Goal: Information Seeking & Learning: Learn about a topic

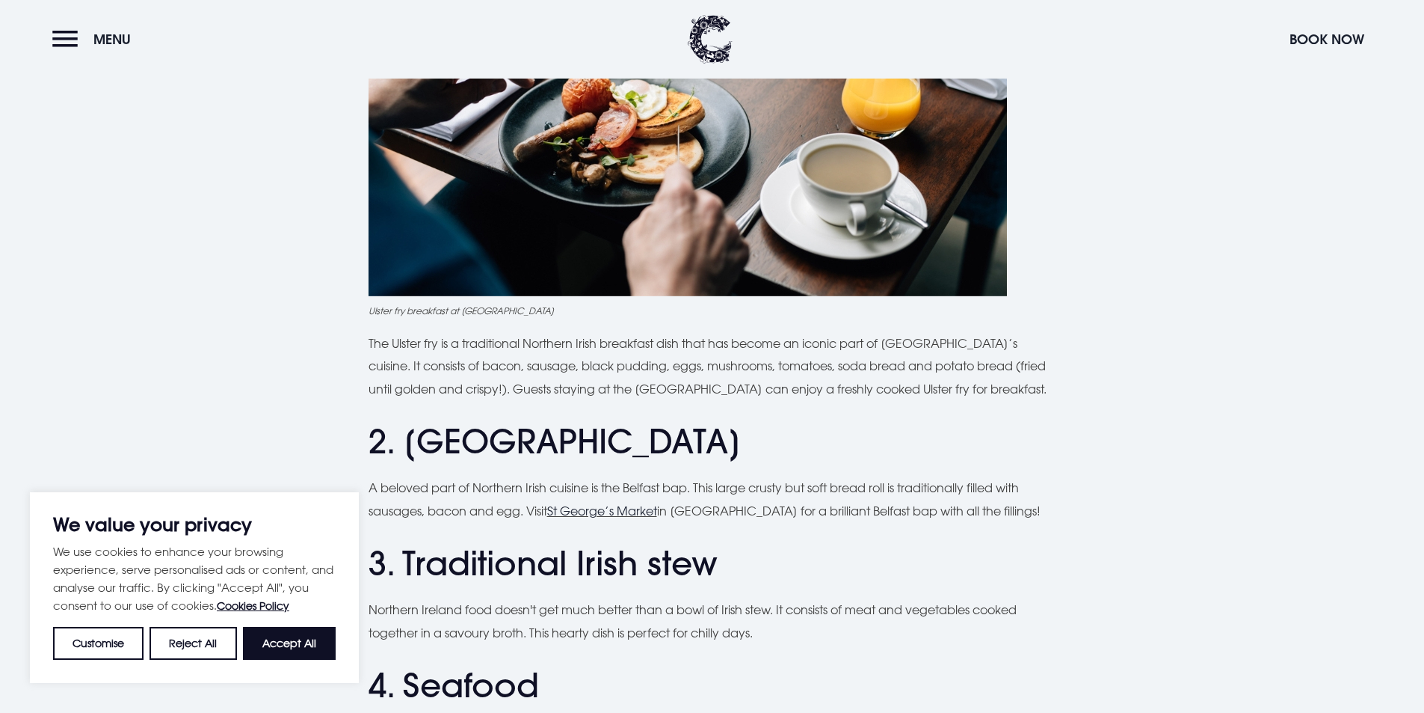
scroll to position [897, 0]
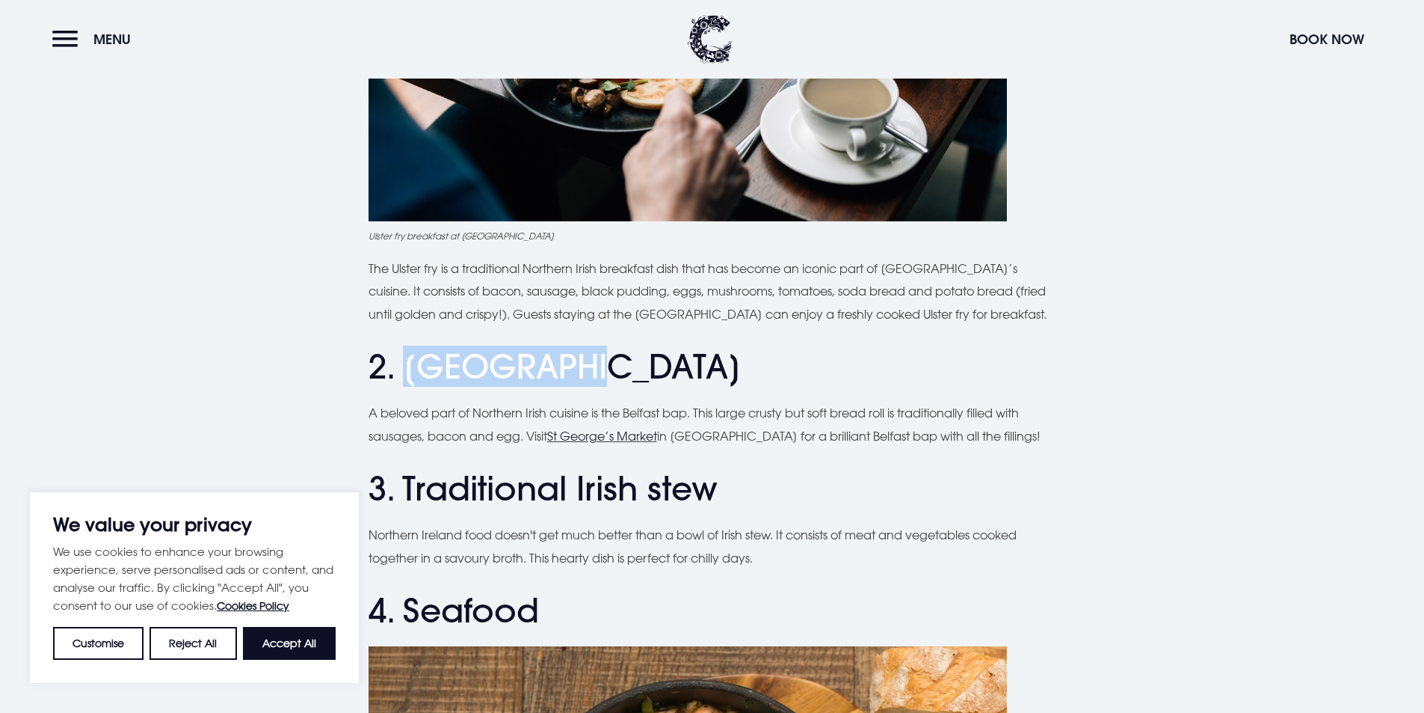
drag, startPoint x: 405, startPoint y: 381, endPoint x: 568, endPoint y: 375, distance: 163.1
click at [568, 375] on h2 "2. [GEOGRAPHIC_DATA]" at bounding box center [713, 367] width 688 height 40
click at [671, 368] on h2 "2. [GEOGRAPHIC_DATA]" at bounding box center [713, 367] width 688 height 40
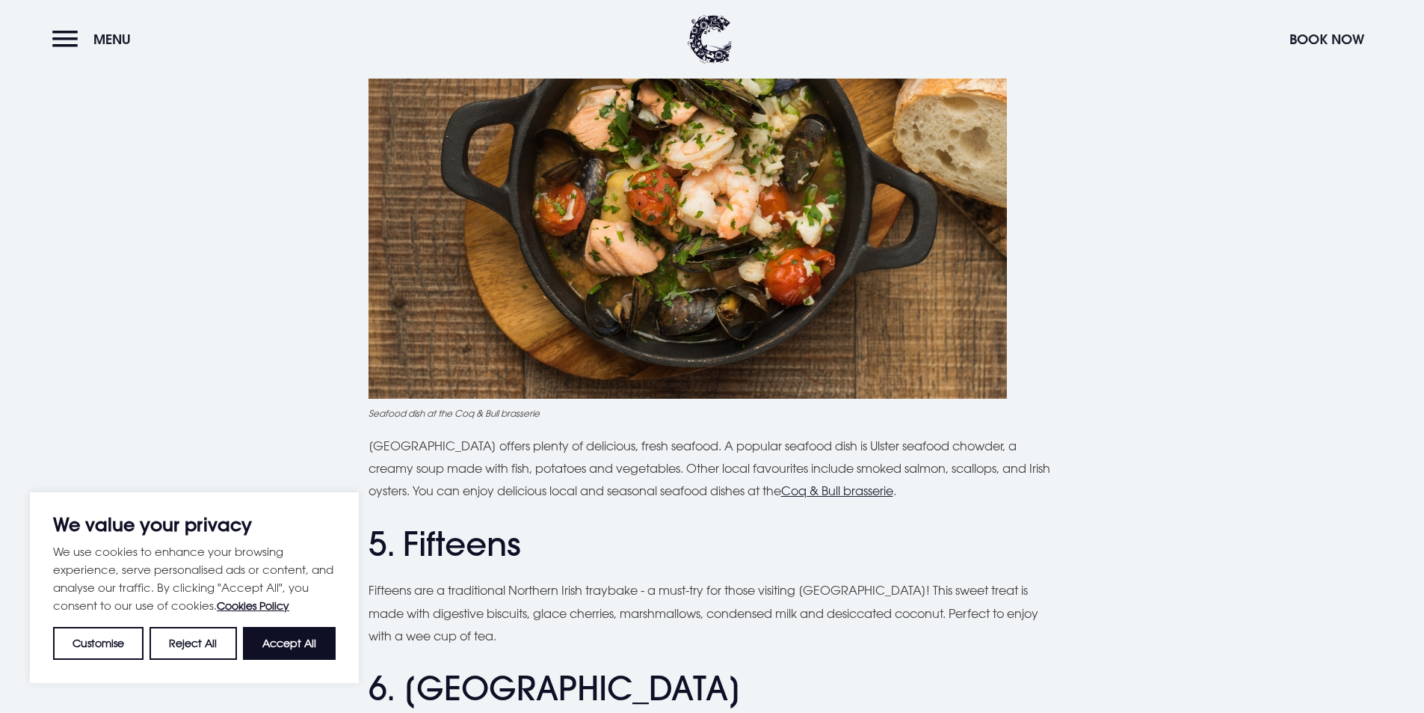
scroll to position [1645, 0]
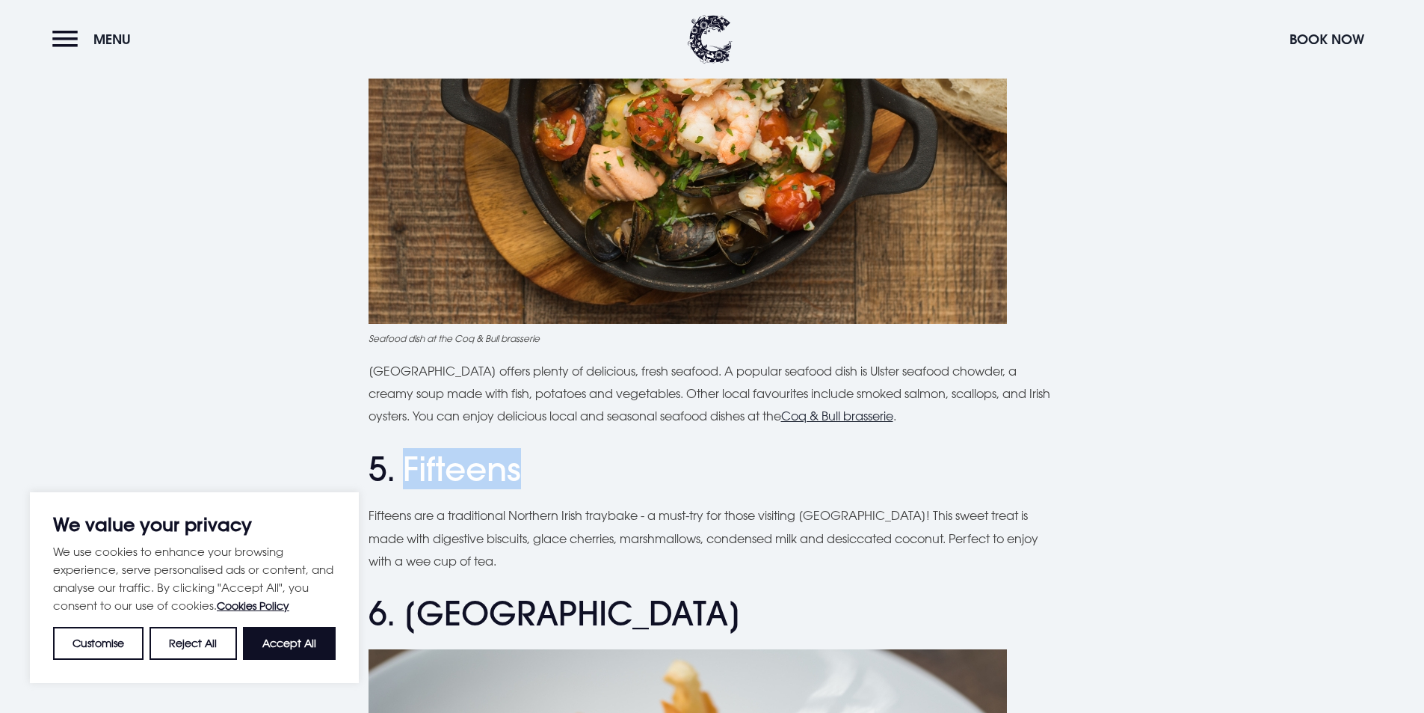
drag, startPoint x: 400, startPoint y: 472, endPoint x: 517, endPoint y: 464, distance: 116.9
click at [517, 464] on h2 "5. Fifteens" at bounding box center [713, 469] width 688 height 40
click at [566, 456] on h2 "5. Fifteens" at bounding box center [713, 469] width 688 height 40
click at [555, 462] on h2 "5. Fifteens" at bounding box center [713, 469] width 688 height 40
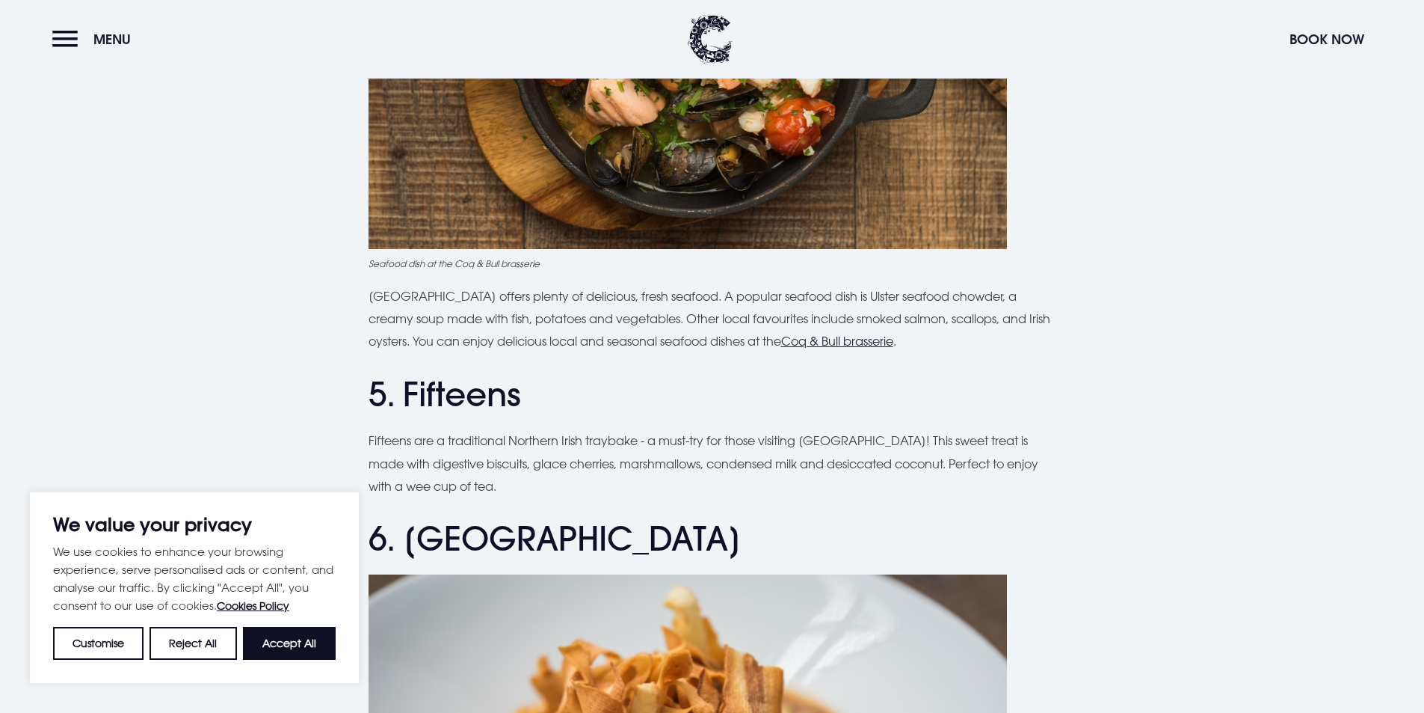
scroll to position [1795, 0]
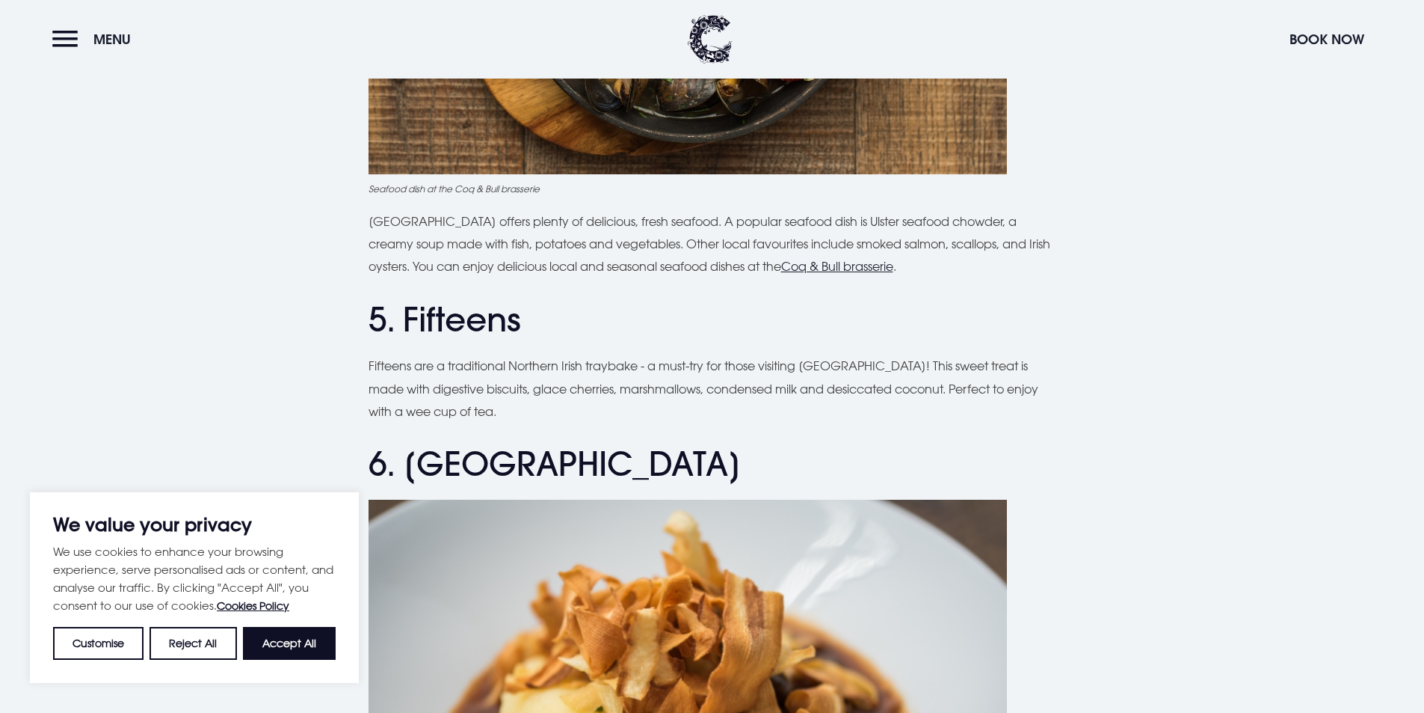
click at [440, 318] on h2 "5. Fifteens" at bounding box center [713, 320] width 688 height 40
copy h2 "Fifteens"
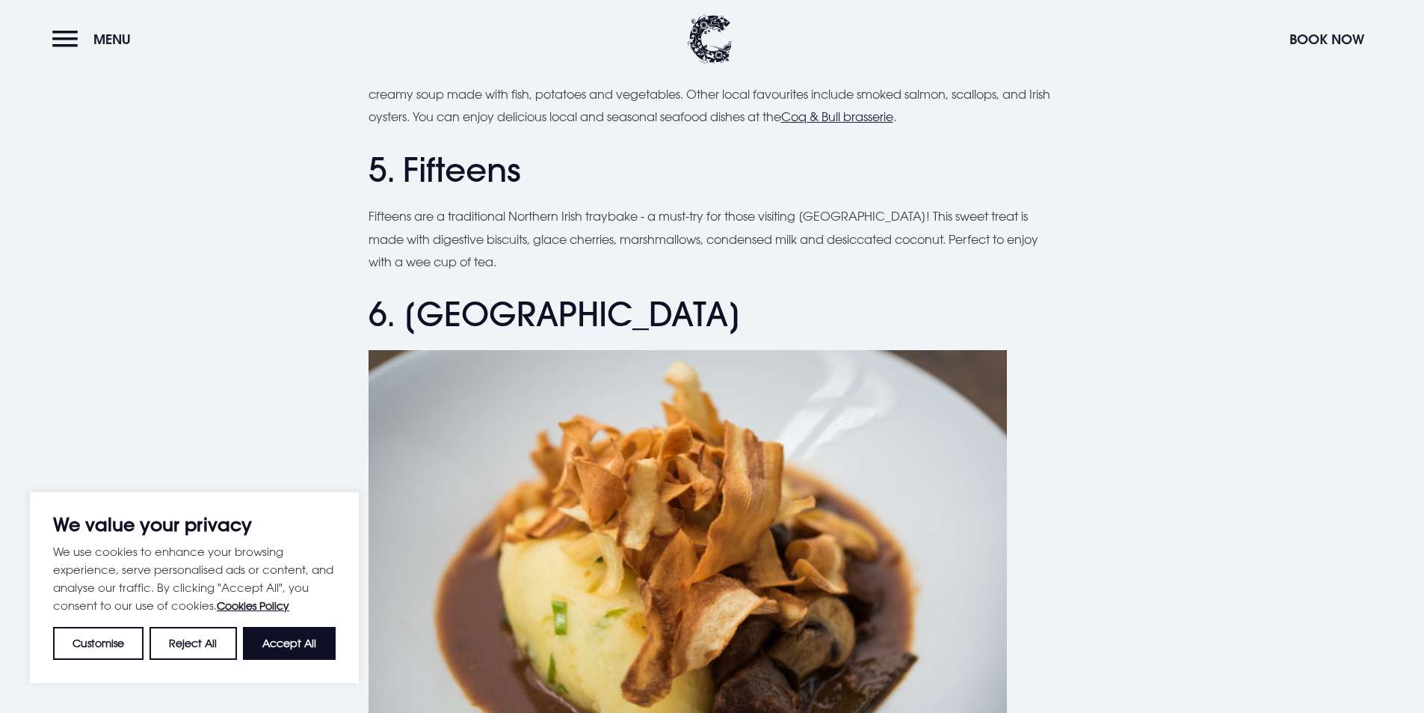
click at [214, 643] on button "Reject All" at bounding box center [193, 643] width 87 height 33
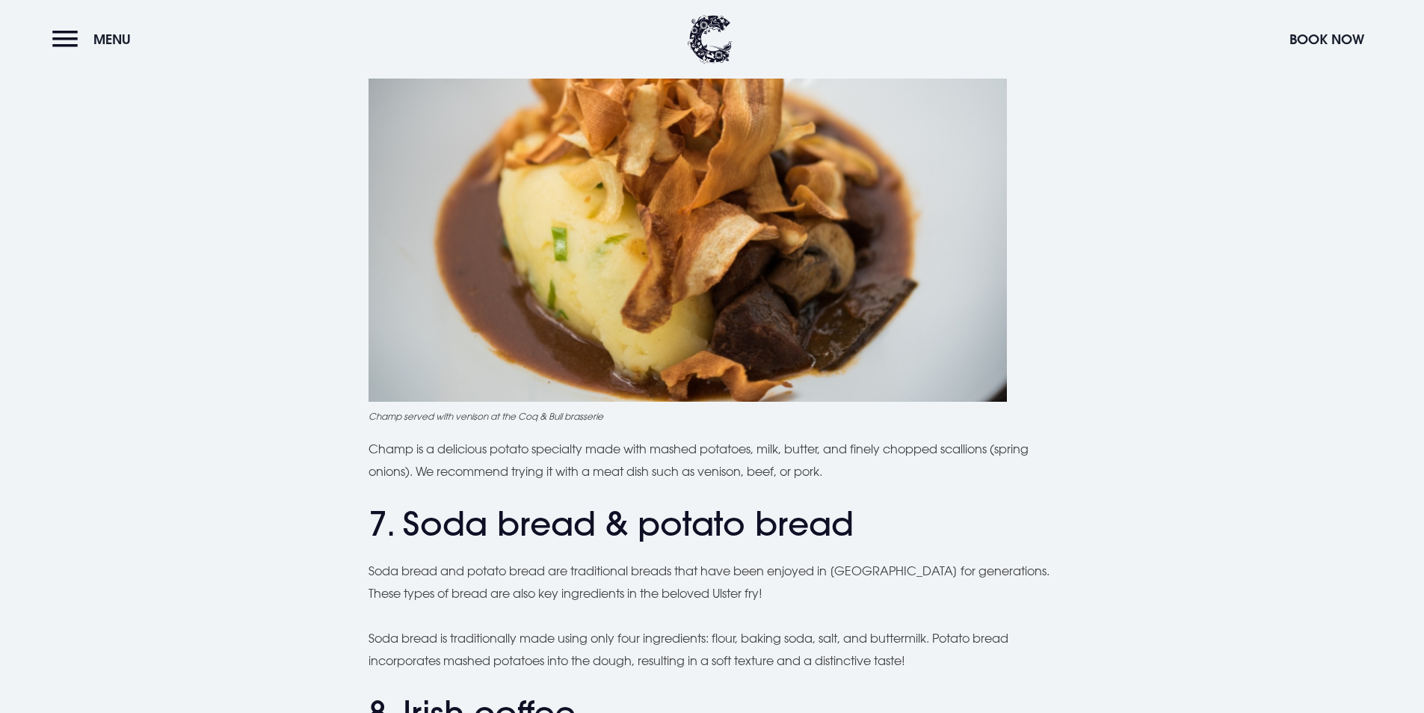
scroll to position [2468, 0]
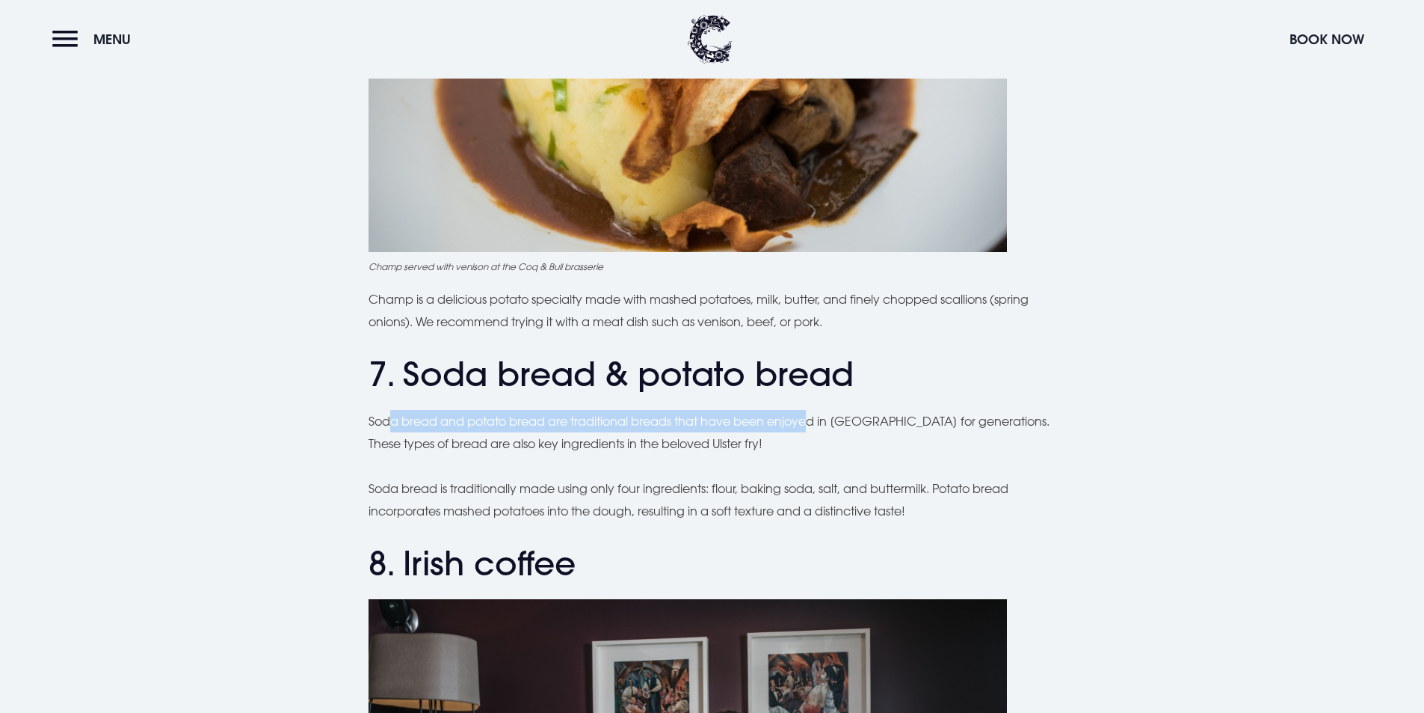
drag, startPoint x: 391, startPoint y: 422, endPoint x: 811, endPoint y: 415, distance: 420.3
click at [810, 415] on p "Soda bread and potato bread are traditional breads that have been enjoyed in [G…" at bounding box center [713, 433] width 688 height 46
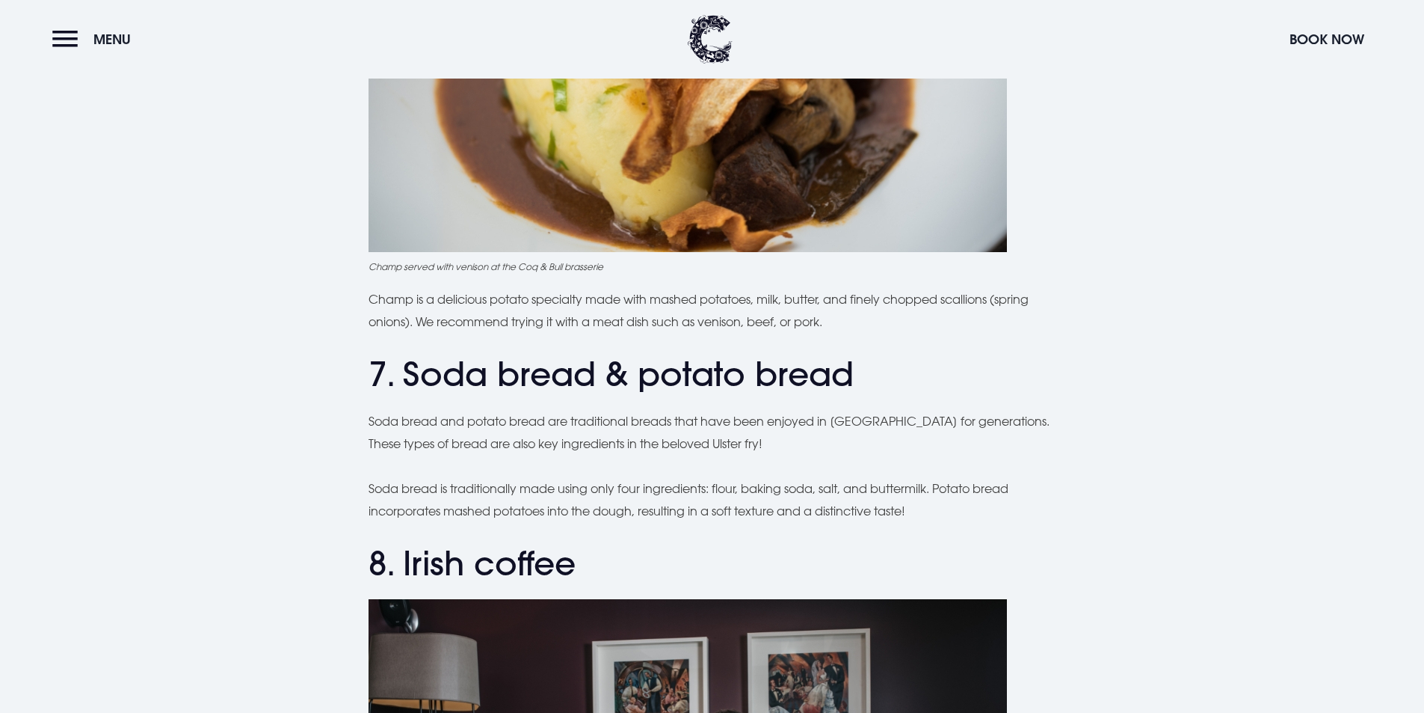
click at [815, 447] on p "Soda bread and potato bread are traditional breads that have been enjoyed in [G…" at bounding box center [713, 433] width 688 height 46
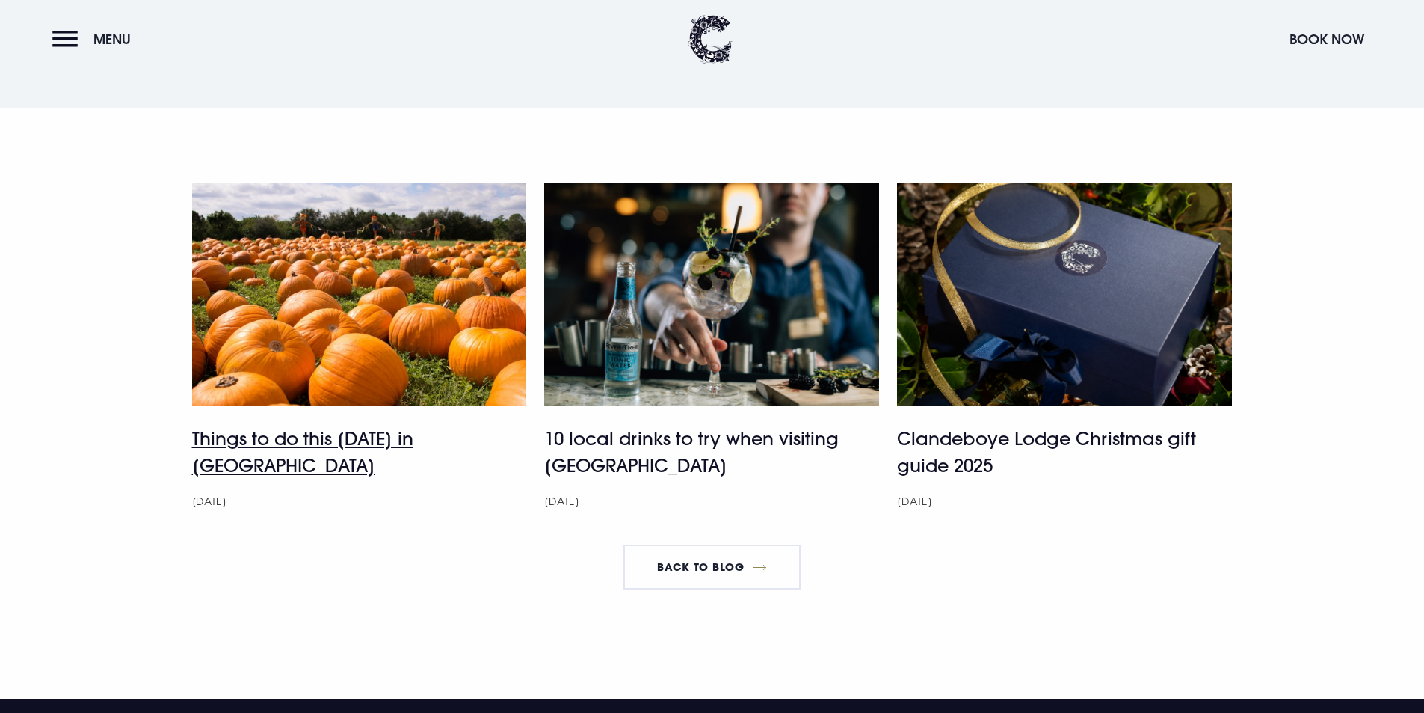
scroll to position [5234, 0]
